Goal: Task Accomplishment & Management: Complete application form

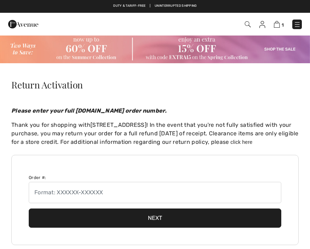
checkbox input "true"
click at [38, 26] on img at bounding box center [23, 24] width 30 height 14
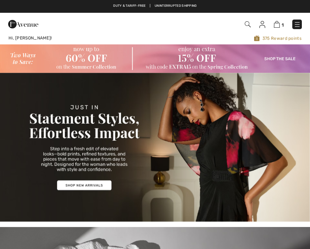
checkbox input "true"
click at [298, 26] on img at bounding box center [297, 24] width 7 height 7
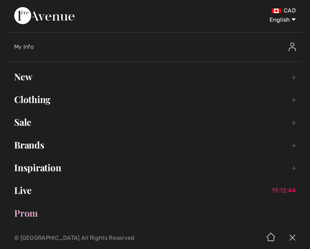
click at [295, 20] on select "English Français" at bounding box center [277, 18] width 37 height 21
select select "/fr/"
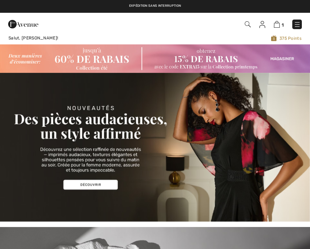
checkbox input "true"
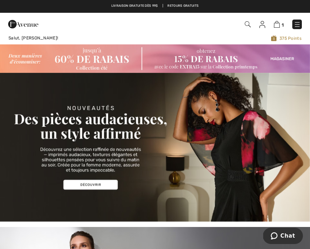
click at [279, 24] on img at bounding box center [277, 24] width 6 height 7
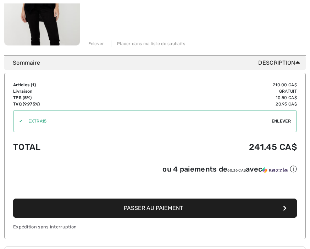
scroll to position [173, 0]
click at [282, 120] on span "Enlever" at bounding box center [281, 121] width 19 height 6
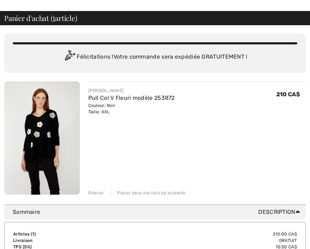
scroll to position [25, 0]
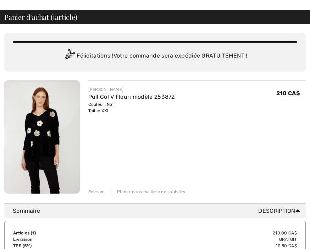
click at [100, 191] on div "Enlever" at bounding box center [96, 191] width 16 height 6
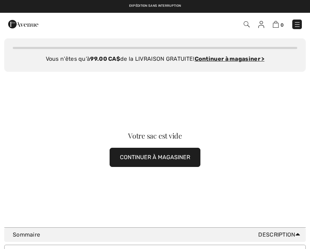
scroll to position [0, 0]
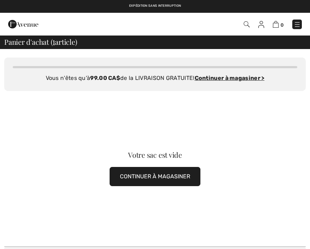
click at [276, 27] on img at bounding box center [276, 24] width 6 height 7
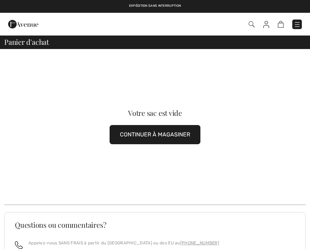
click at [260, 29] on span at bounding box center [218, 25] width 167 height 10
click at [267, 28] on img at bounding box center [266, 24] width 6 height 7
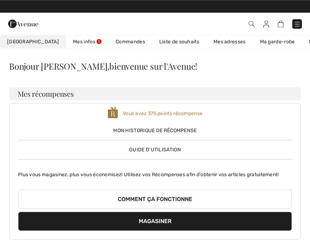
click at [67, 43] on link "Mes infos" at bounding box center [87, 41] width 43 height 13
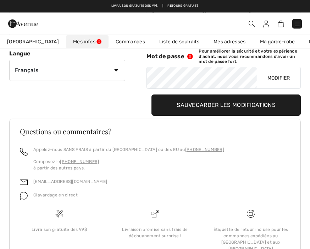
scroll to position [116, 0]
click at [246, 237] on div "Étiquette de retour incluse pour les commandes expédiées au [GEOGRAPHIC_DATA] e…" at bounding box center [251, 239] width 84 height 26
click at [250, 216] on img at bounding box center [251, 214] width 8 height 8
click at [270, 196] on div "Clavardage en direct" at bounding box center [155, 196] width 270 height 13
click at [251, 216] on img at bounding box center [251, 214] width 8 height 8
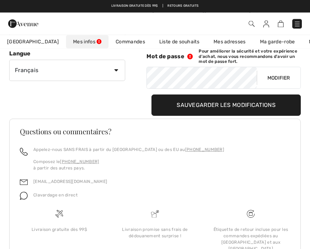
click at [245, 226] on div "Étiquette de retour incluse pour les commandes expédiées au Canada et aux États…" at bounding box center [251, 239] width 84 height 26
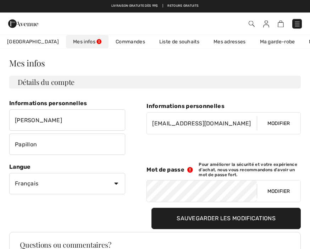
scroll to position [0, 0]
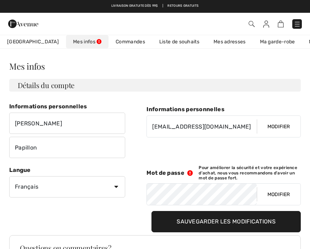
click at [71, 41] on link "Mes infos" at bounding box center [87, 41] width 43 height 13
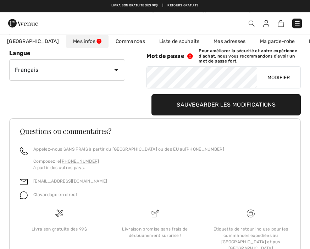
scroll to position [116, 0]
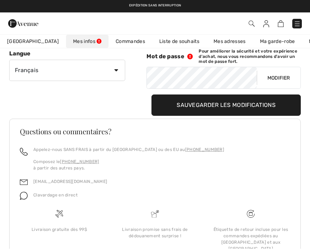
click at [251, 221] on div "Étiquette de retour incluse pour les commandes expédiées au Canada et aux États…" at bounding box center [251, 235] width 96 height 50
click at [253, 227] on div "Étiquette de retour incluse pour les commandes expédiées au Canada et aux États…" at bounding box center [251, 239] width 84 height 26
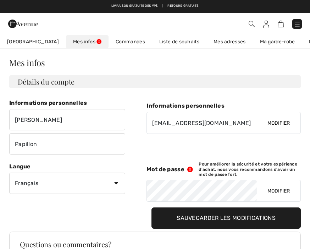
scroll to position [4, 0]
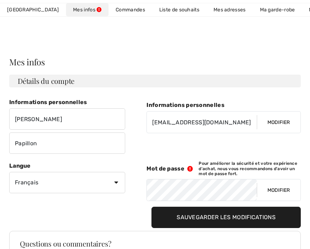
click at [24, 16] on link "Mon Avenue 375 Points récompense" at bounding box center [33, 9] width 66 height 13
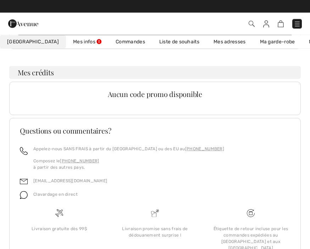
scroll to position [190, 0]
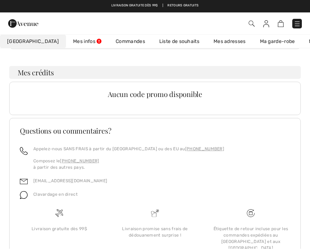
click at [249, 28] on span at bounding box center [218, 24] width 167 height 10
click at [252, 22] on img at bounding box center [252, 24] width 6 height 6
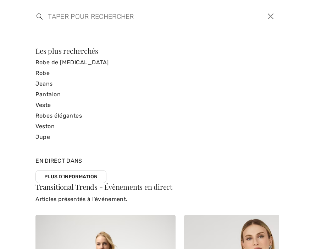
scroll to position [0, 0]
click at [79, 10] on input "search" at bounding box center [128, 16] width 171 height 21
click at [71, 18] on input "search" at bounding box center [128, 16] width 171 height 21
type input "e"
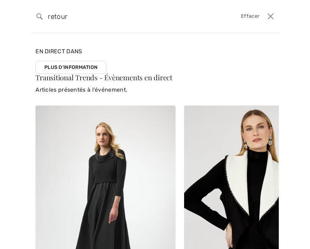
type input "retour"
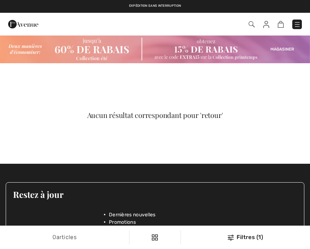
checkbox input "true"
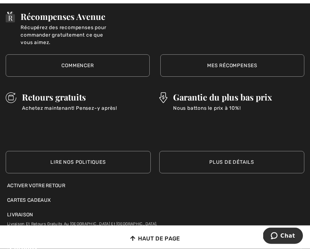
scroll to position [292, 0]
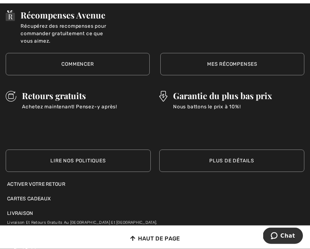
click at [51, 184] on div "Activer votre retour" at bounding box center [155, 183] width 296 height 7
click at [52, 180] on div "Activer votre retour" at bounding box center [155, 183] width 296 height 7
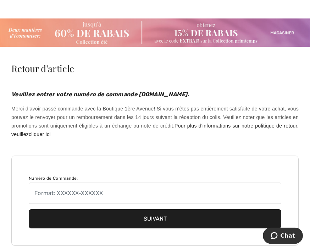
scroll to position [17, 0]
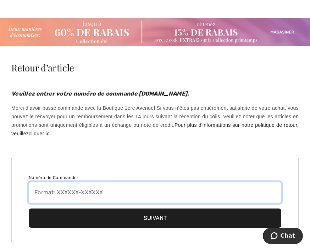
click at [57, 195] on input "text" at bounding box center [155, 192] width 252 height 21
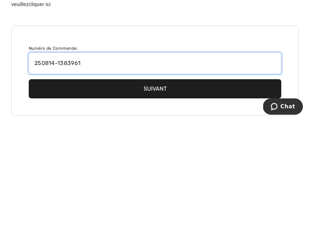
type input "250814-1383961"
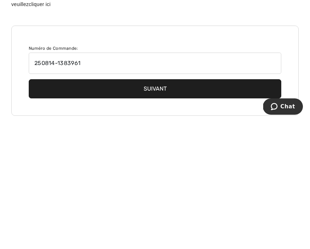
click at [218, 208] on button "Suivant" at bounding box center [155, 217] width 252 height 19
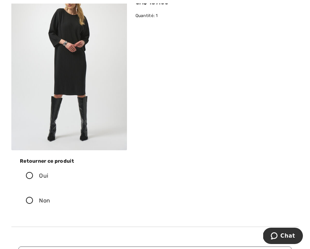
click at [33, 172] on icon at bounding box center [29, 175] width 19 height 7
click at [48, 165] on input "Oui" at bounding box center [50, 175] width 5 height 21
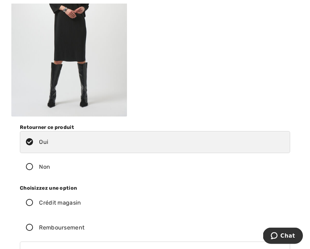
scroll to position [180, 0]
click at [30, 224] on icon at bounding box center [29, 227] width 19 height 7
click at [84, 219] on input "Remboursement" at bounding box center [86, 227] width 5 height 21
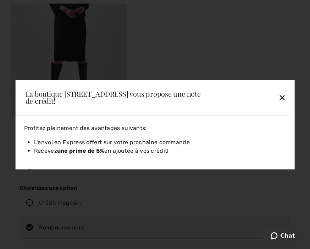
click at [283, 105] on div "✕" at bounding box center [257, 97] width 63 height 15
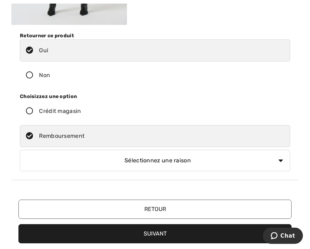
scroll to position [271, 0]
click at [281, 155] on select "Sélectionnez une raison Mauvaise taille/article reçu Ma commande est arrivée tr…" at bounding box center [155, 160] width 270 height 21
select select "other"
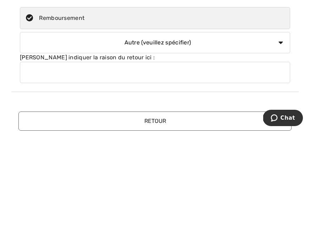
click at [67, 179] on input "text" at bounding box center [155, 189] width 270 height 21
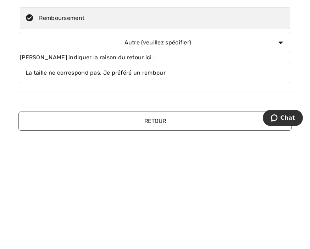
click at [104, 179] on input "La taille ne correspond pas. Je préféré un rembour" at bounding box center [155, 189] width 270 height 21
click at [178, 179] on input "La taille ne correspond pas. Je préféré un rembour" at bounding box center [155, 189] width 270 height 21
click at [235, 179] on input "La taille ne correspond pas. Je préféré un rembour" at bounding box center [155, 189] width 270 height 21
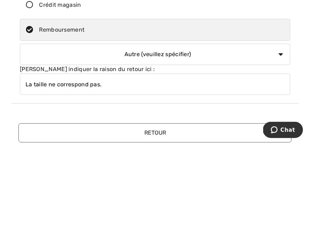
click at [51, 179] on input "La taille ne correspond pas." at bounding box center [155, 189] width 270 height 21
click at [115, 179] on input "La taille et tissus ne correspond pas." at bounding box center [155, 189] width 270 height 21
click at [130, 179] on input "La taille et tissus non satisfaite.pas." at bounding box center [155, 189] width 270 height 21
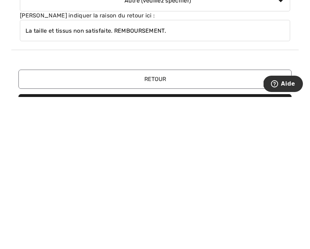
scroll to position [279, 0]
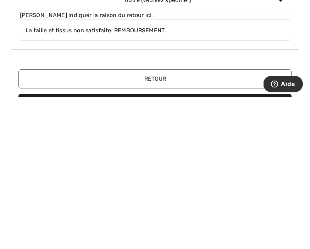
type input "La taille et tissus non satisfaite. REMBOURSEMENT."
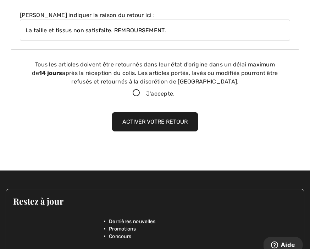
scroll to position [431, 0]
click at [134, 89] on icon at bounding box center [136, 92] width 19 height 7
click at [175, 91] on input "J'accepte." at bounding box center [177, 93] width 5 height 5
checkbox input "true"
click at [166, 112] on button "Activer votre retour" at bounding box center [155, 121] width 86 height 19
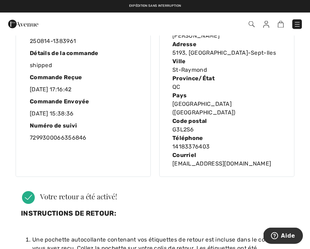
scroll to position [59, 0]
